Goal: Information Seeking & Learning: Learn about a topic

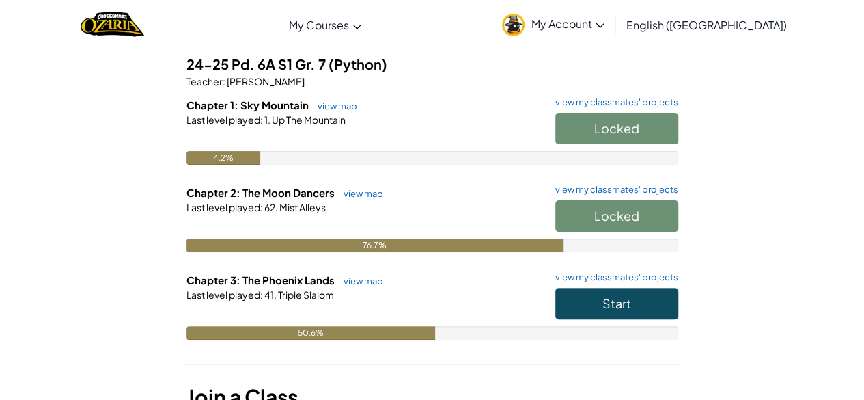
scroll to position [113, 0]
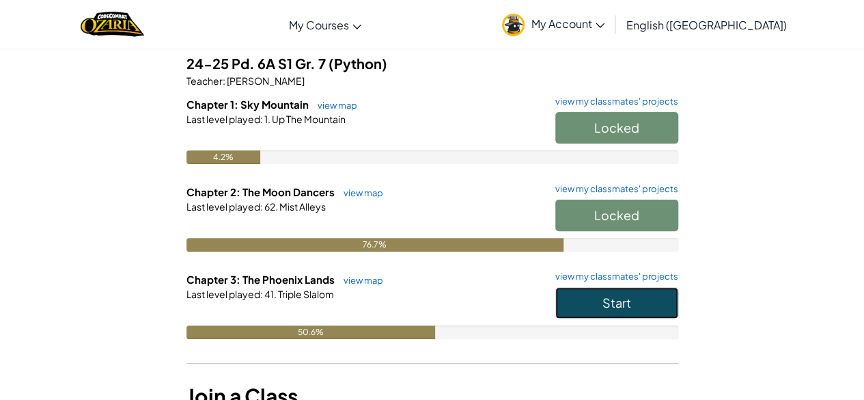
click at [590, 303] on button "Start" at bounding box center [616, 302] width 123 height 31
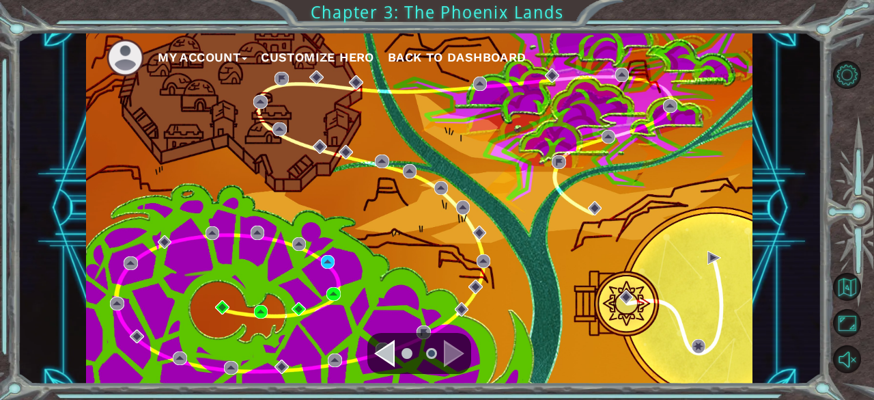
click at [340, 260] on div "My Account Customize Hero Back to Dashboard" at bounding box center [419, 208] width 667 height 352
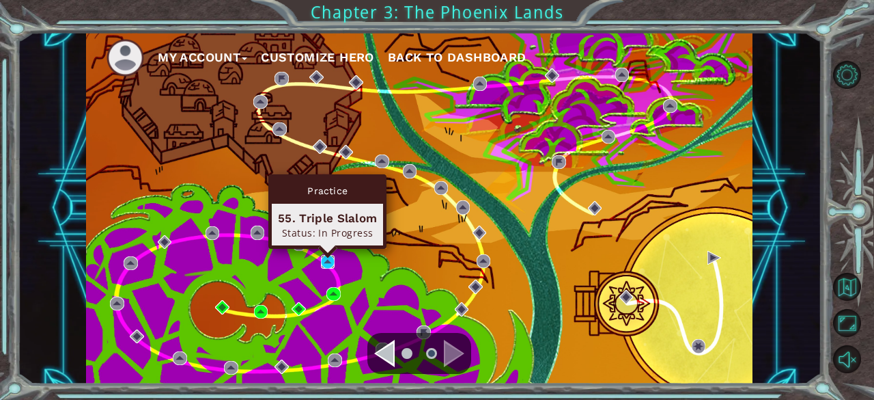
click at [329, 259] on img at bounding box center [328, 262] width 14 height 14
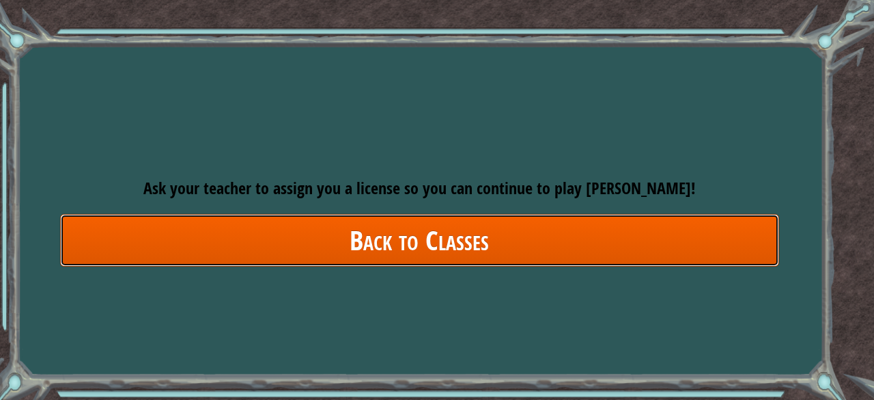
click at [413, 246] on link "Back to Classes" at bounding box center [419, 240] width 719 height 53
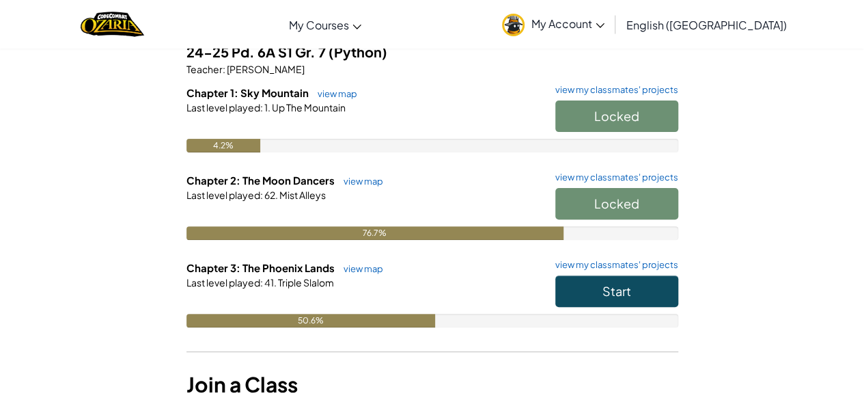
scroll to position [145, 0]
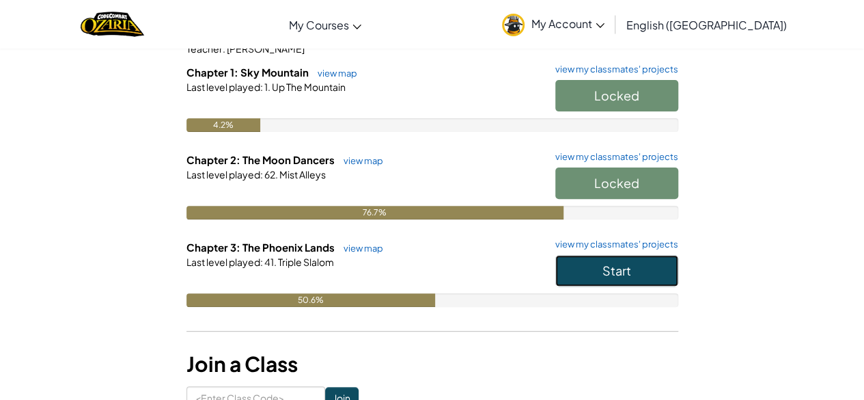
click at [567, 271] on button "Start" at bounding box center [616, 270] width 123 height 31
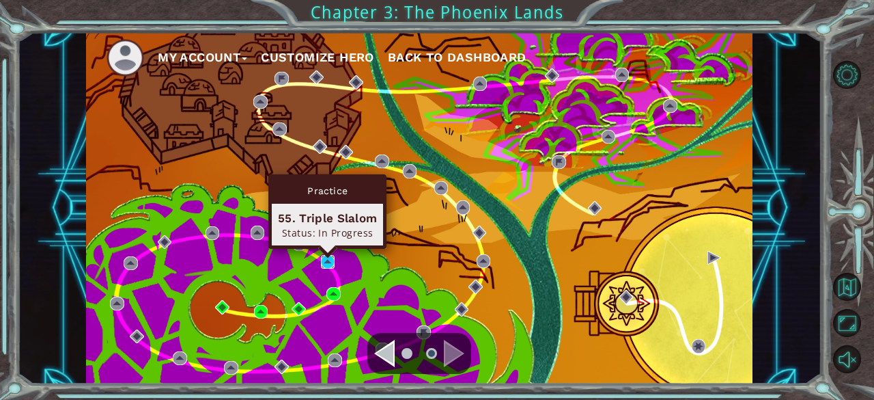
click at [331, 262] on img at bounding box center [328, 262] width 14 height 14
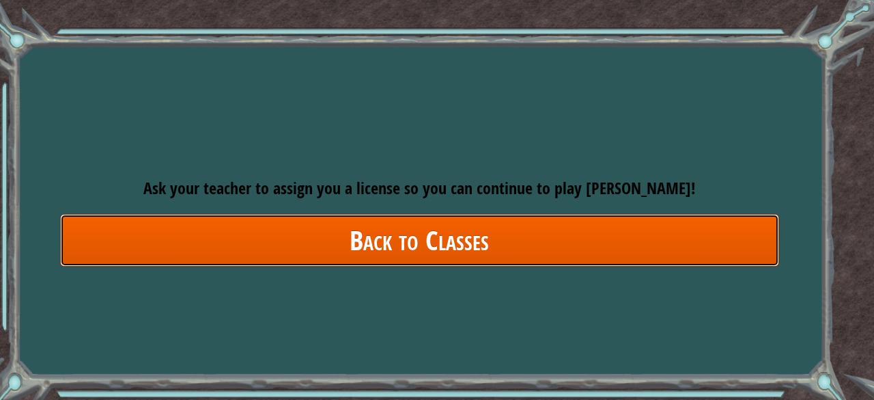
click at [333, 254] on link "Back to Classes" at bounding box center [419, 240] width 719 height 53
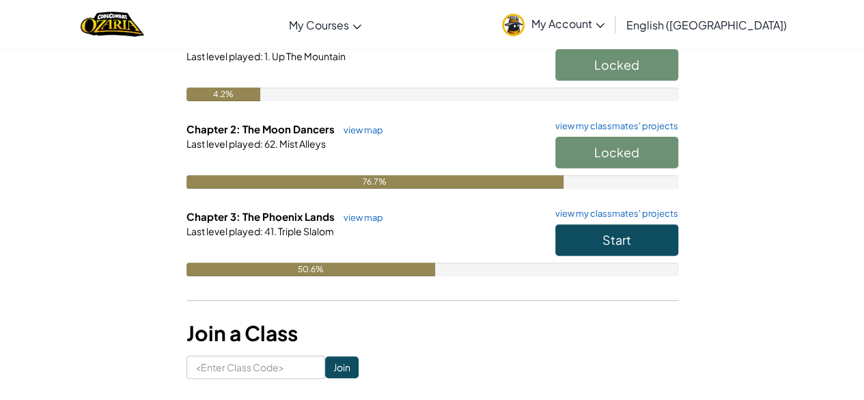
scroll to position [176, 0]
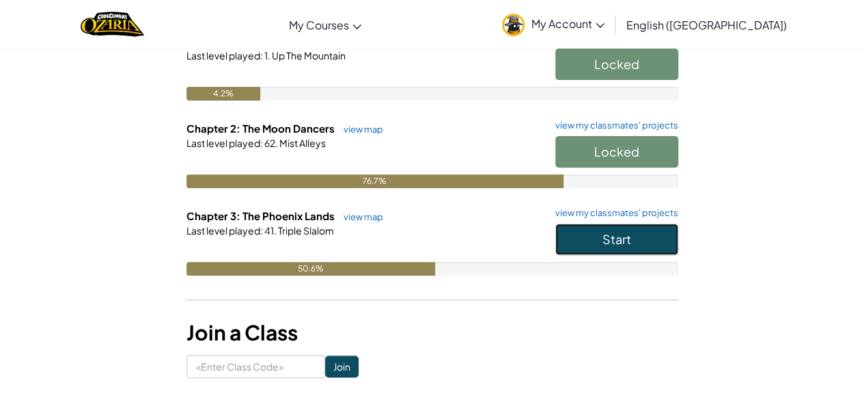
click at [602, 247] on button "Start" at bounding box center [616, 238] width 123 height 31
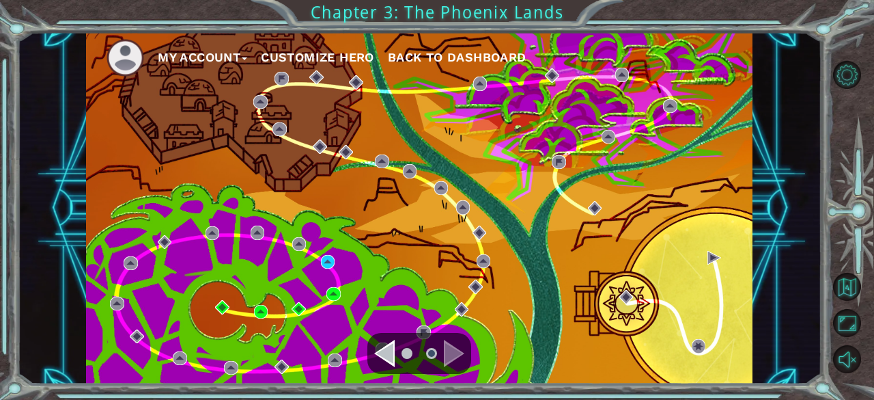
click at [368, 272] on div "My Account Customize Hero Back to Dashboard" at bounding box center [419, 208] width 667 height 352
click at [333, 261] on img at bounding box center [328, 262] width 14 height 14
